Goal: Task Accomplishment & Management: Manage account settings

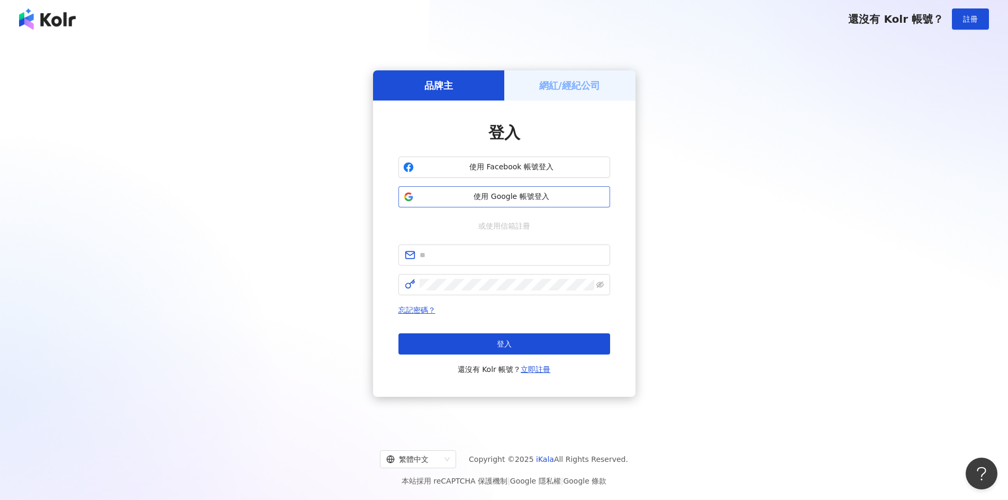
click at [509, 195] on span "使用 Google 帳號登入" at bounding box center [511, 197] width 187 height 11
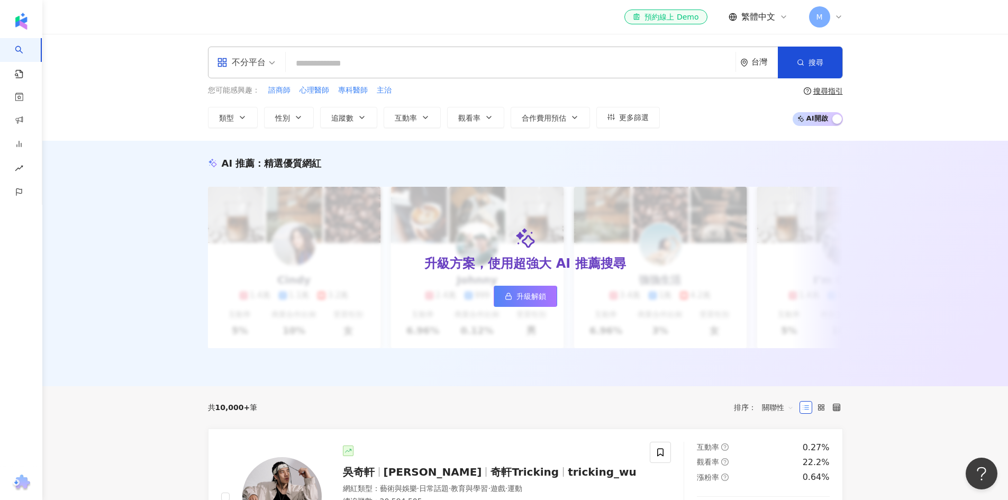
click at [838, 15] on icon at bounding box center [839, 17] width 8 height 8
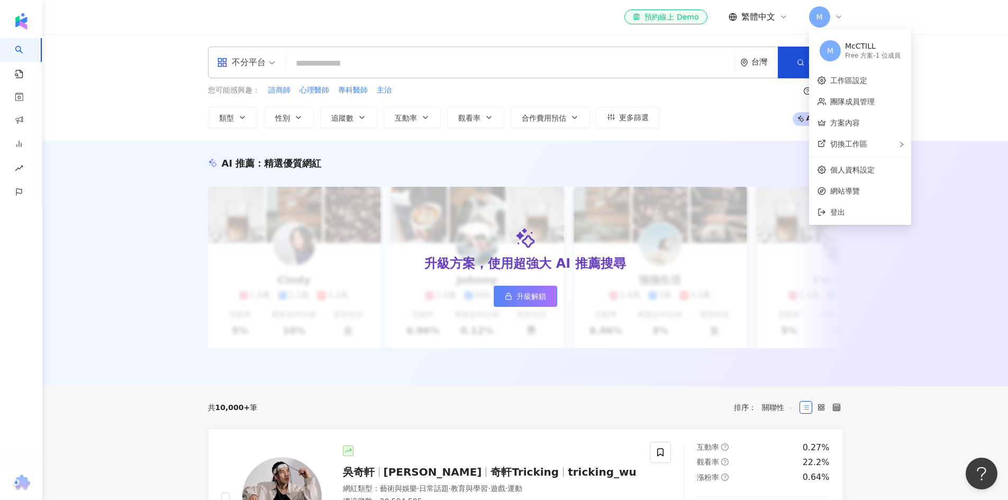
click at [862, 57] on div "Free 方案 - 1 位成員" at bounding box center [873, 55] width 56 height 9
click at [533, 27] on div "el-icon-cs 預約線上 Demo 繁體中文 M" at bounding box center [525, 17] width 635 height 34
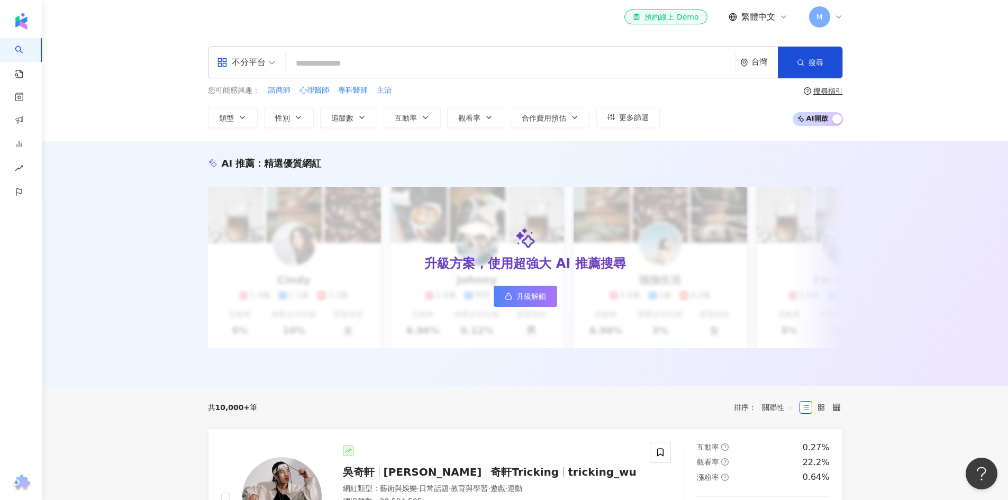
click at [457, 7] on div "el-icon-cs 預約線上 Demo 繁體中文 M" at bounding box center [525, 17] width 635 height 34
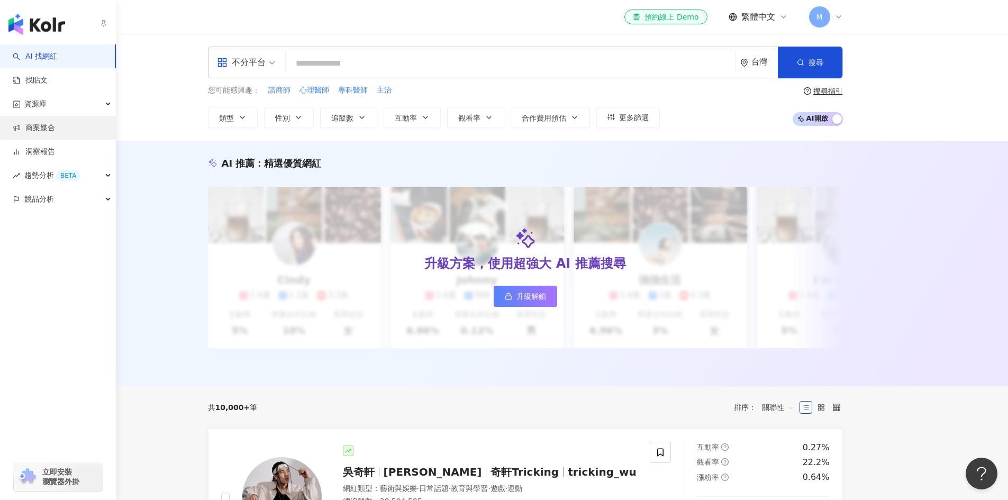
click at [55, 123] on link "商案媒合" at bounding box center [34, 128] width 42 height 11
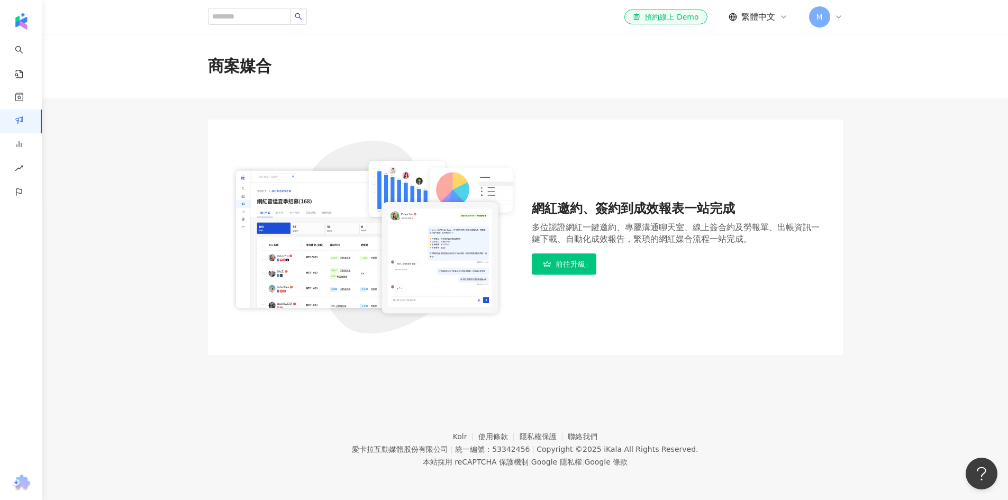
click at [581, 271] on link "前往升級" at bounding box center [564, 264] width 65 height 21
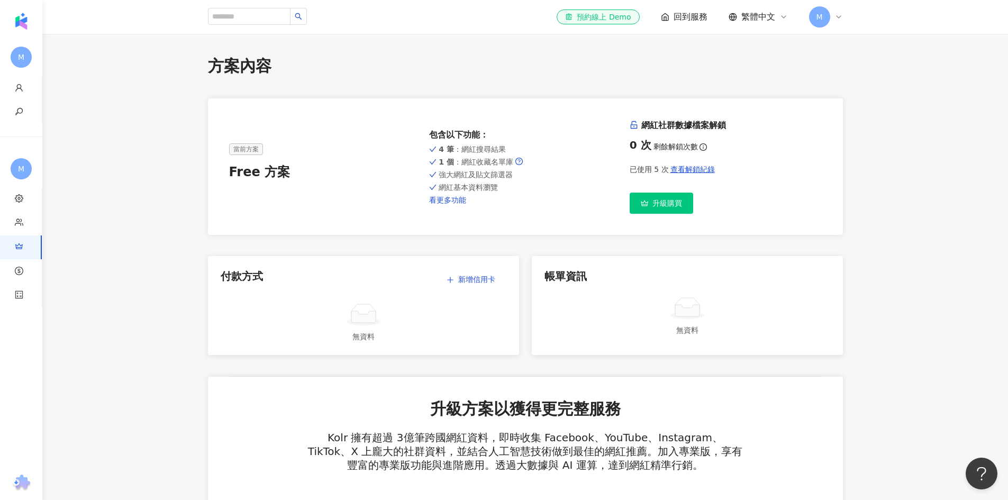
click at [456, 204] on link "看更多功能" at bounding box center [525, 200] width 192 height 8
click at [466, 196] on link "看更多功能" at bounding box center [525, 200] width 192 height 8
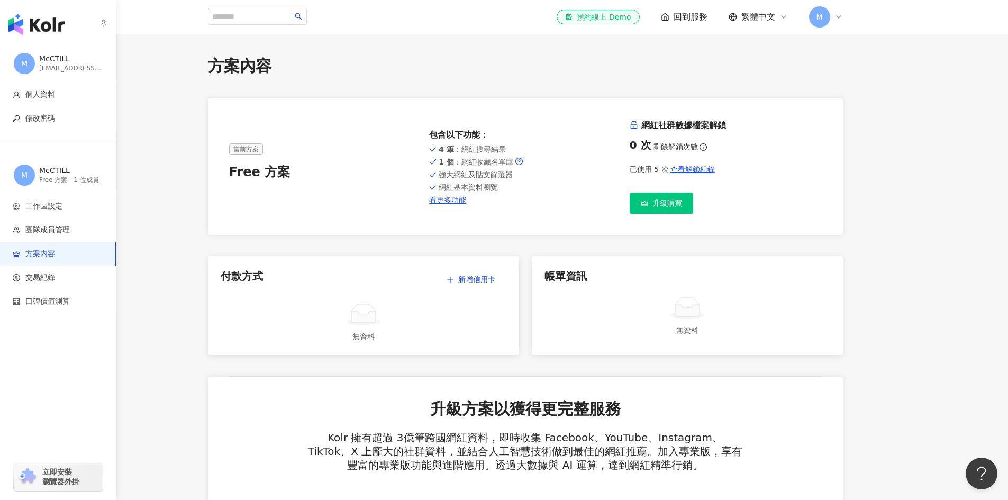
click at [56, 29] on img "button" at bounding box center [36, 24] width 57 height 21
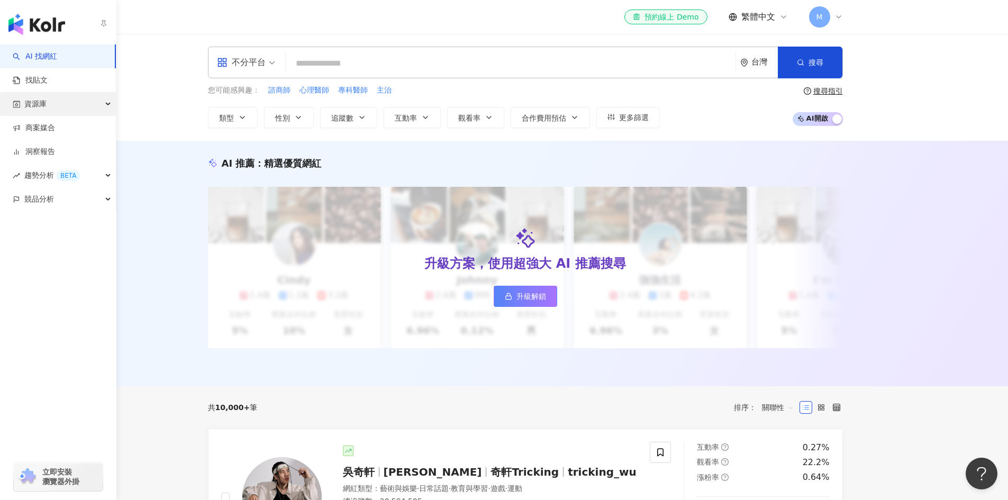
click at [94, 103] on div "資源庫" at bounding box center [58, 104] width 116 height 24
click at [55, 130] on link "商案媒合" at bounding box center [34, 128] width 42 height 11
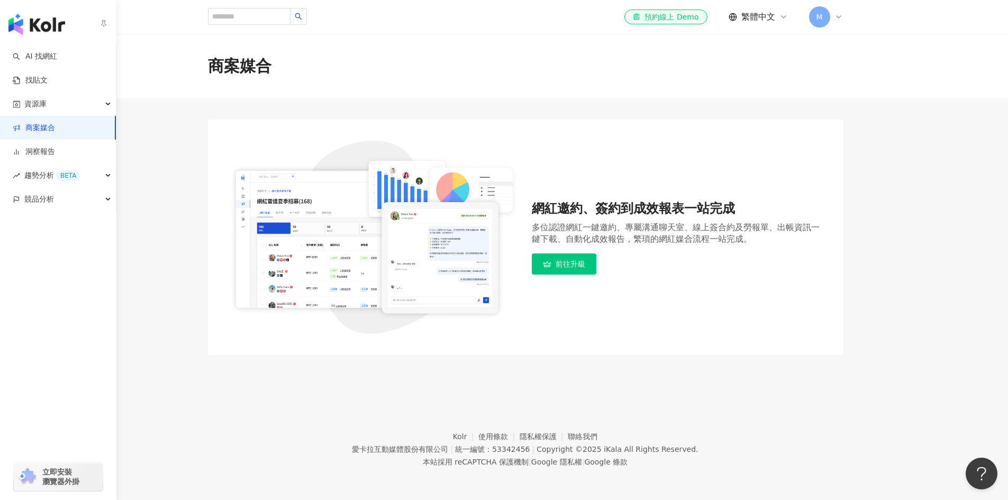
click at [21, 31] on img "button" at bounding box center [36, 24] width 57 height 21
